Goal: Task Accomplishment & Management: Use online tool/utility

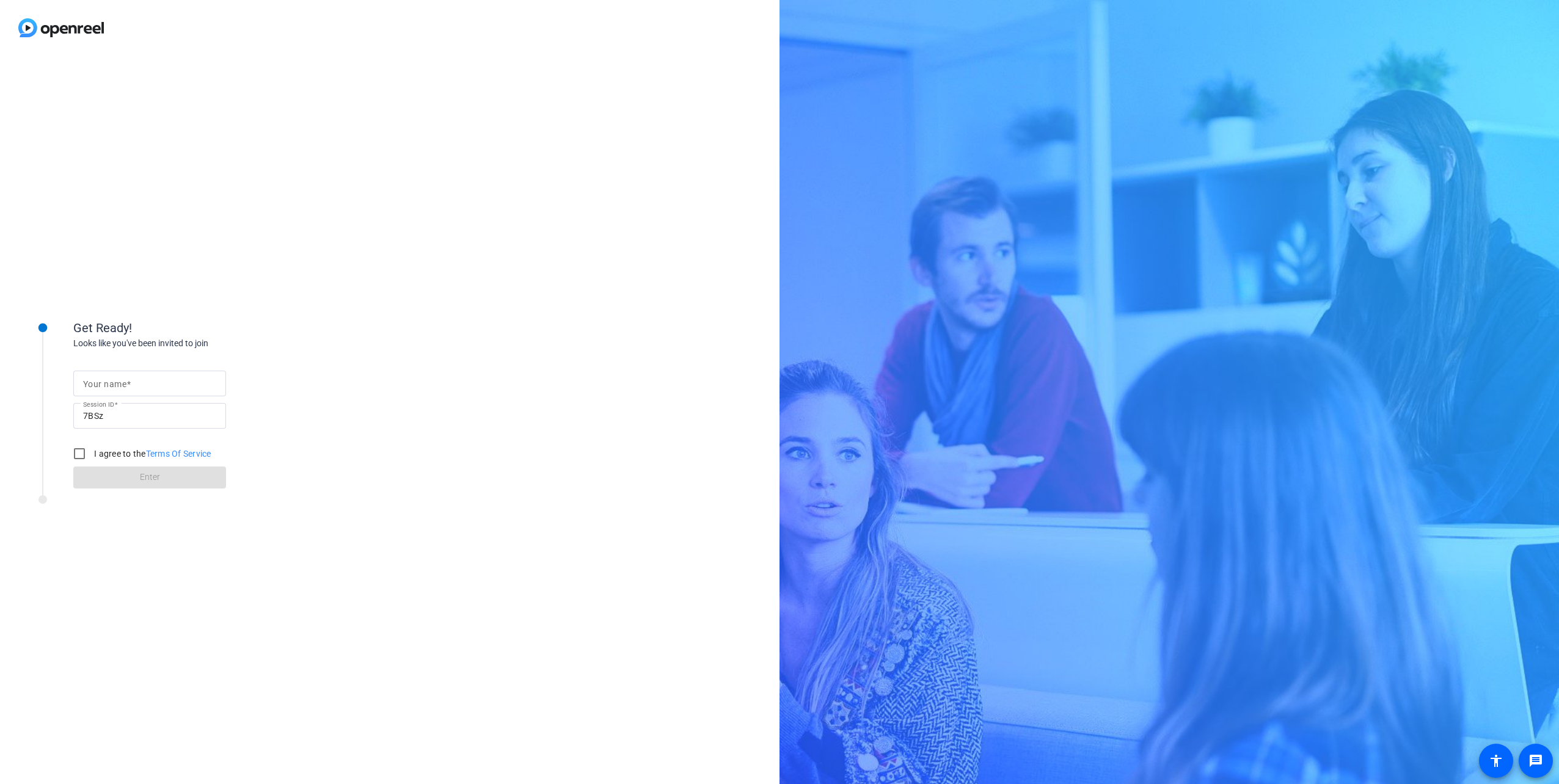
click at [129, 379] on span at bounding box center [128, 384] width 5 height 10
click at [129, 379] on input "Your name" at bounding box center [149, 383] width 133 height 15
type input "[PERSON_NAME]"
click at [84, 456] on input "I agree to the Terms Of Service" at bounding box center [79, 454] width 24 height 24
checkbox input "true"
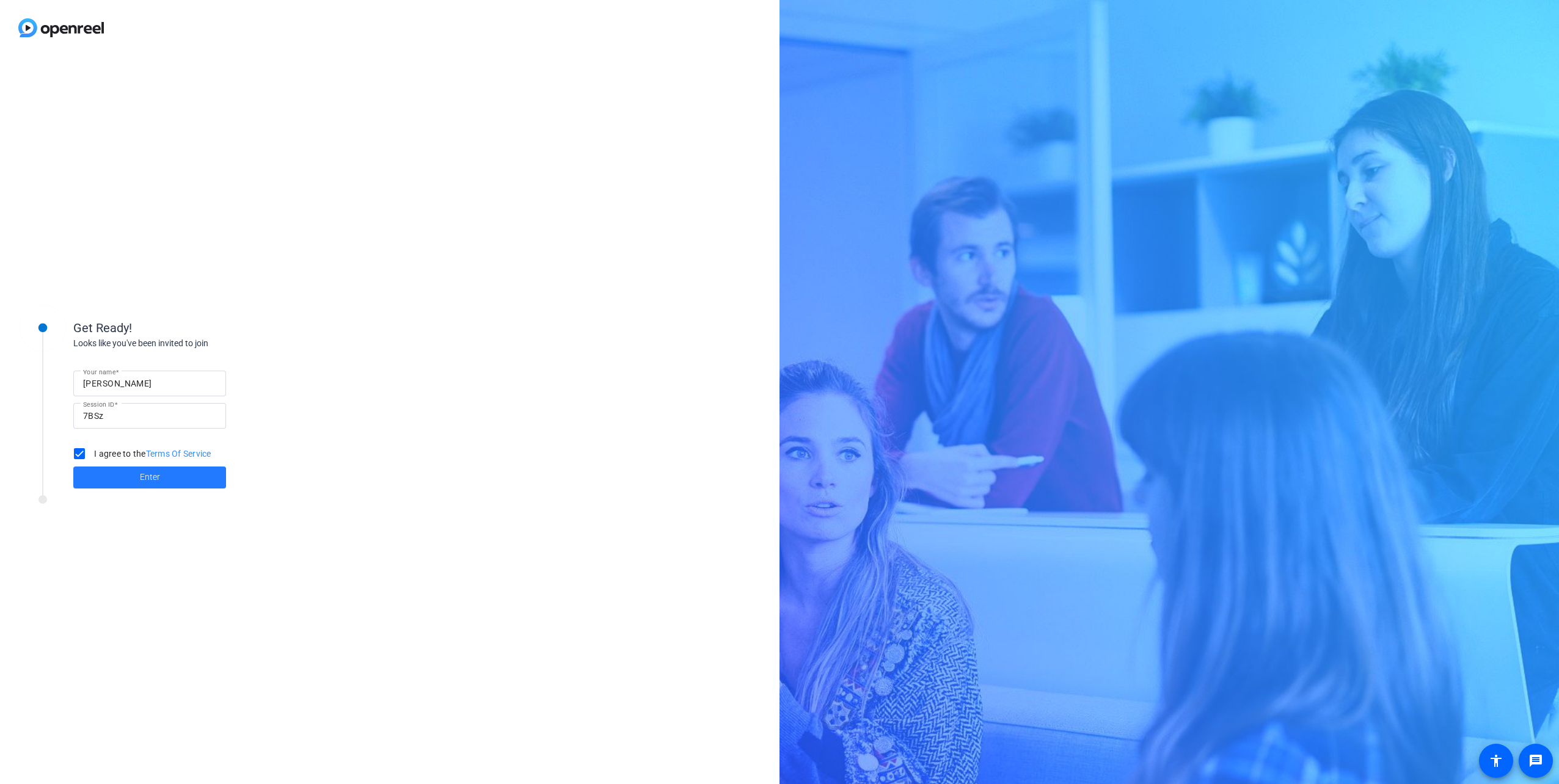
click at [151, 480] on span "Enter" at bounding box center [150, 477] width 20 height 13
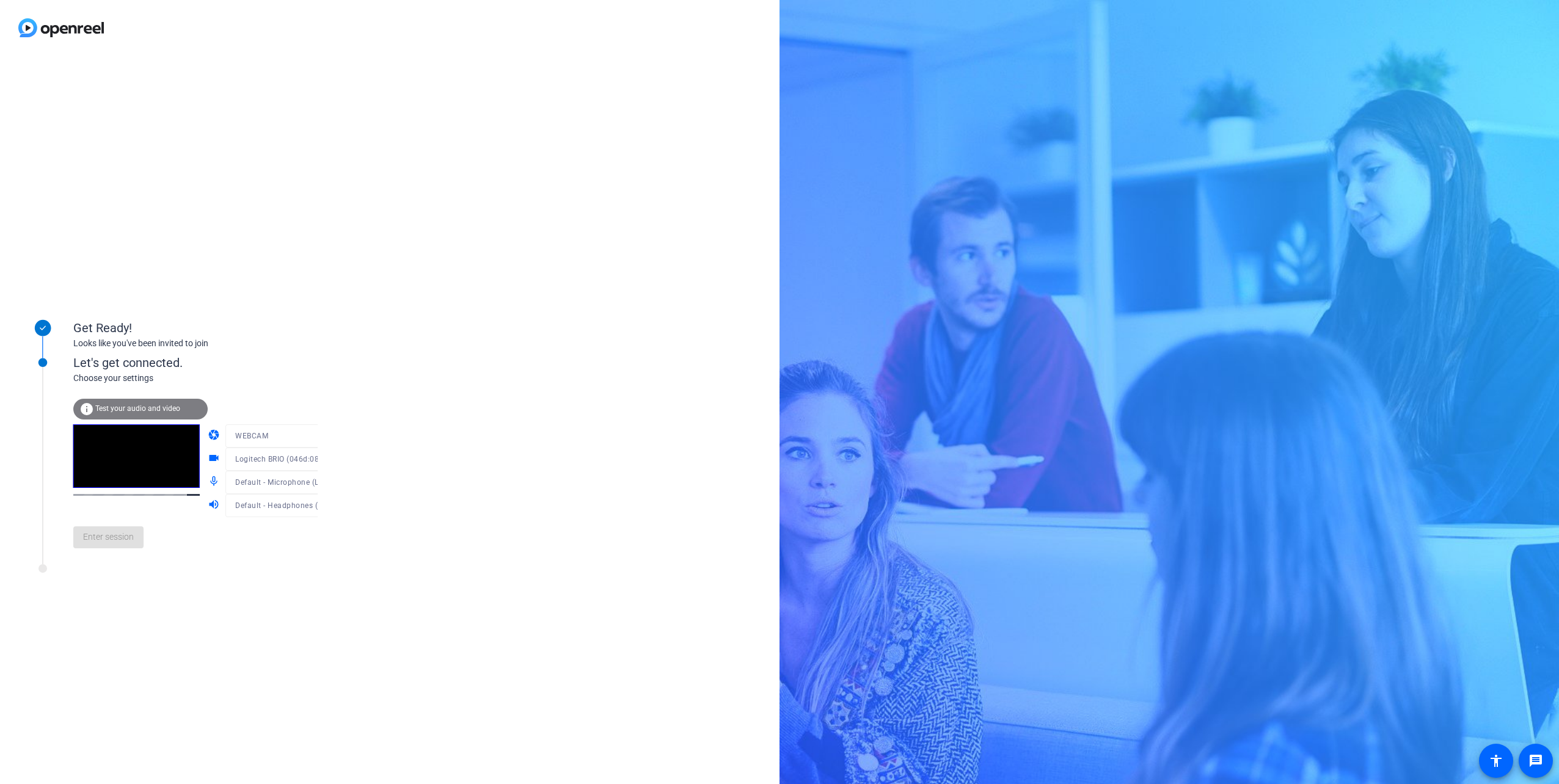
click at [238, 458] on div at bounding box center [284, 454] width 117 height 13
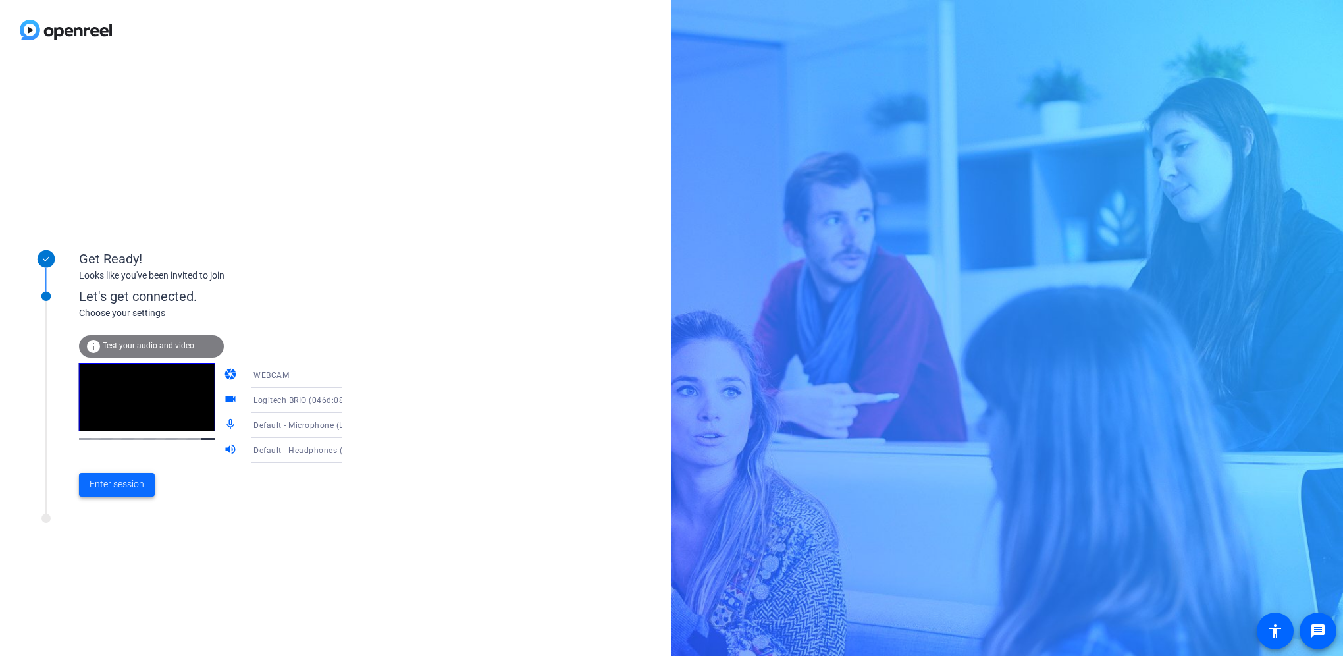
click at [105, 490] on span "Enter session" at bounding box center [117, 484] width 55 height 14
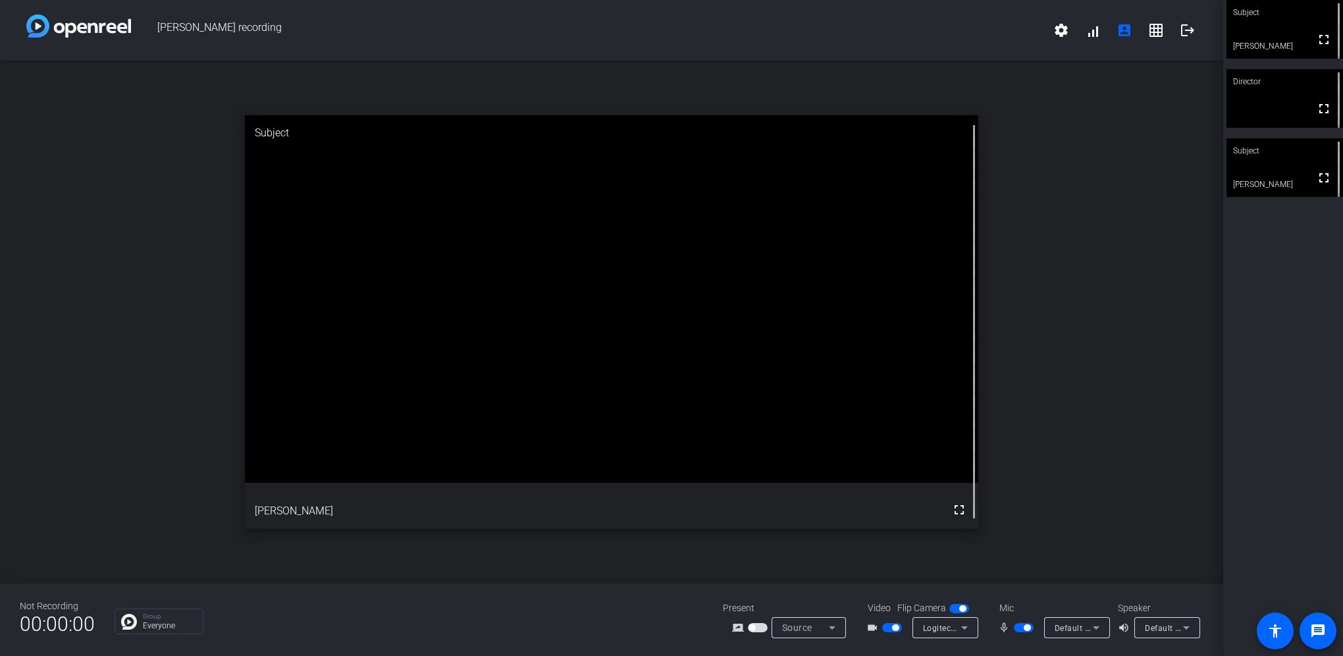
click at [108, 413] on div "open_in_new Subject fullscreen [PERSON_NAME]" at bounding box center [611, 322] width 1223 height 523
click at [1110, 126] on div "open_in_new Subject fullscreen [PERSON_NAME]" at bounding box center [611, 322] width 1223 height 523
click at [1093, 126] on div "open_in_new Subject fullscreen [PERSON_NAME]" at bounding box center [611, 322] width 1223 height 523
click at [1075, 159] on div "open_in_new Subject fullscreen [PERSON_NAME]" at bounding box center [611, 322] width 1223 height 523
click at [1078, 342] on div "open_in_new Subject fullscreen [PERSON_NAME]" at bounding box center [611, 322] width 1223 height 523
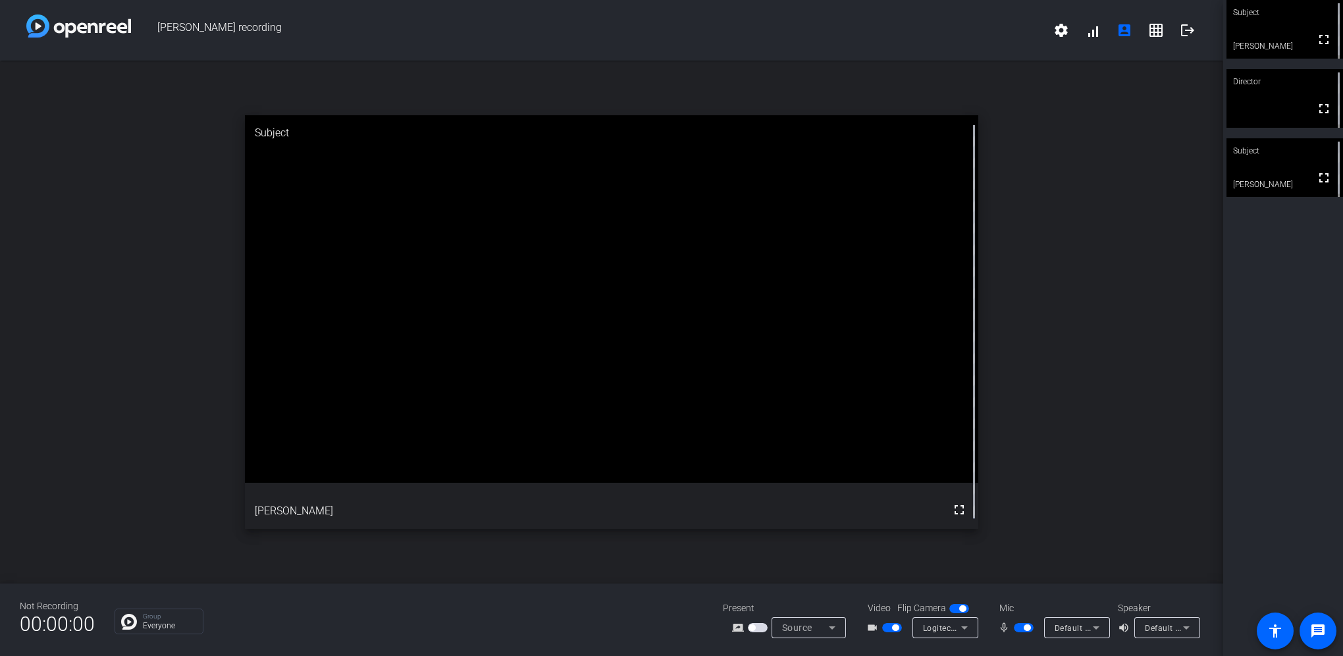
click at [711, 82] on div "open_in_new Subject fullscreen [PERSON_NAME]" at bounding box center [611, 322] width 1223 height 523
click at [1156, 31] on mat-icon "grid_on" at bounding box center [1156, 30] width 16 height 16
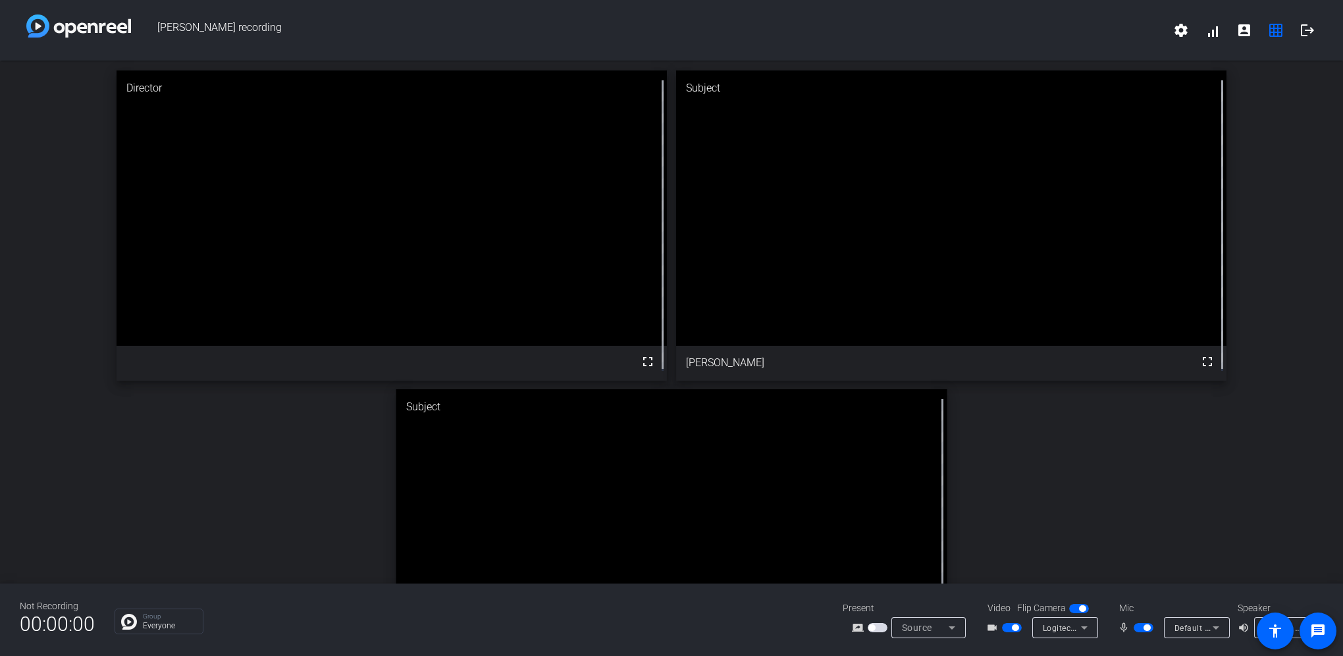
click at [1024, 465] on div "Director fullscreen Subject fullscreen [PERSON_NAME] Subject fullscreen [PERSON…" at bounding box center [671, 385] width 1343 height 648
click at [1306, 26] on mat-icon "logout" at bounding box center [1307, 30] width 16 height 16
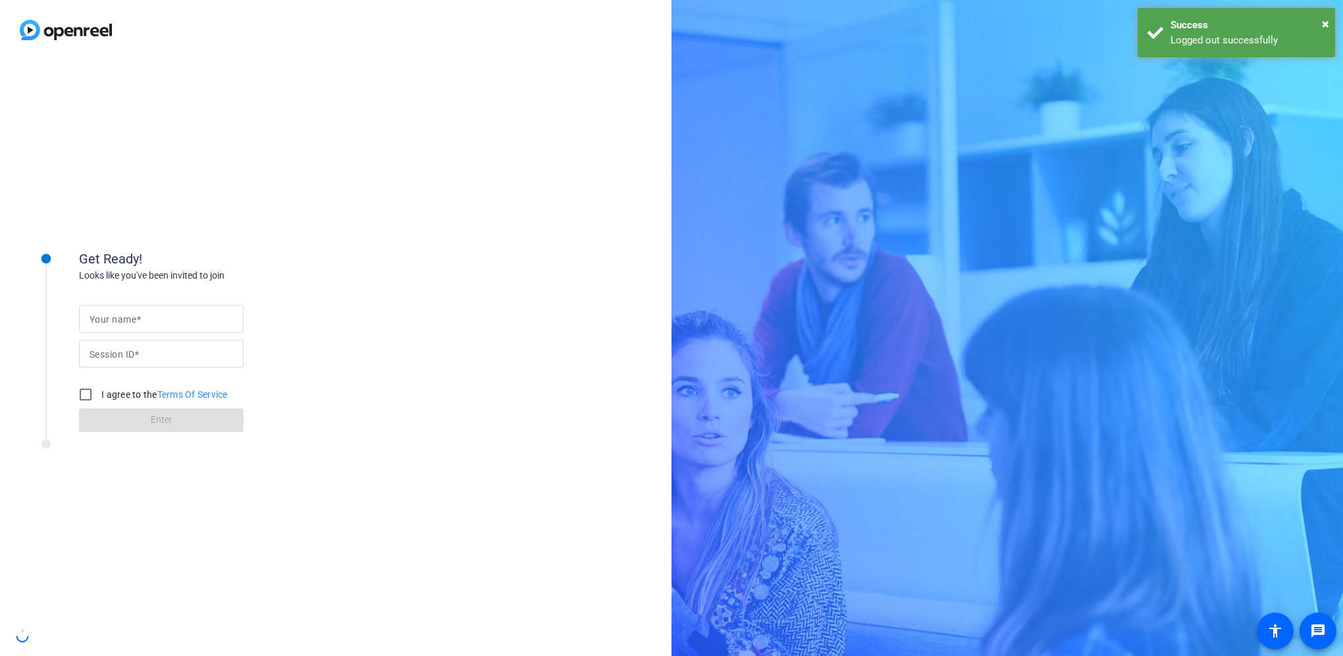
drag, startPoint x: 387, startPoint y: 150, endPoint x: 348, endPoint y: 6, distance: 149.5
click at [390, 147] on div "Get Ready! Looks like you've been invited to join Your name Session ID I agree …" at bounding box center [335, 358] width 671 height 596
